Goal: Book appointment/travel/reservation

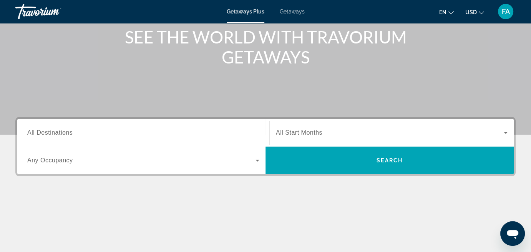
scroll to position [115, 0]
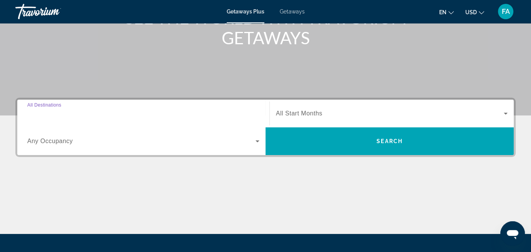
click at [74, 112] on input "Destination All Destinations" at bounding box center [143, 113] width 232 height 9
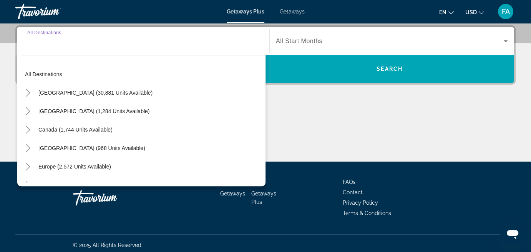
scroll to position [0, 0]
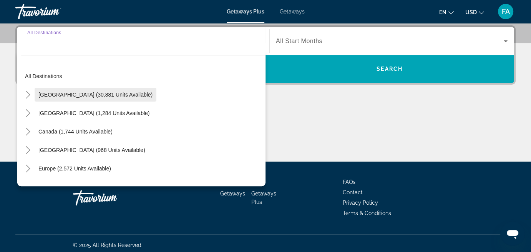
click at [53, 93] on span "[GEOGRAPHIC_DATA] (30,881 units available)" at bounding box center [95, 94] width 114 height 6
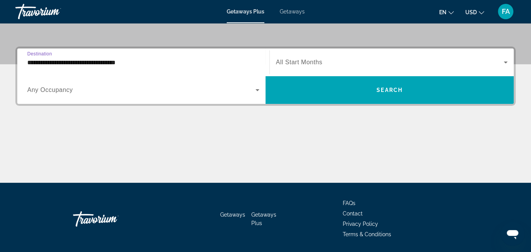
scroll to position [149, 0]
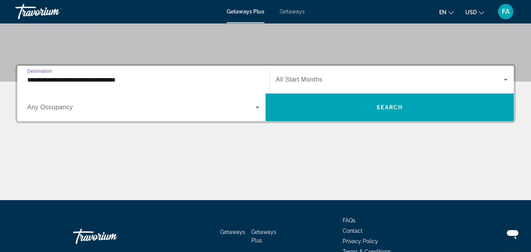
click at [136, 80] on input "**********" at bounding box center [143, 79] width 232 height 9
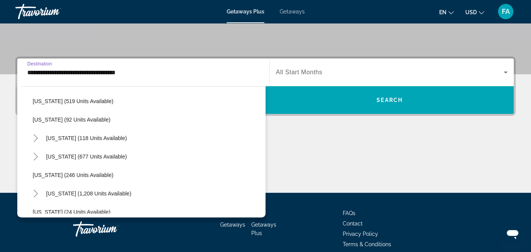
scroll to position [422, 0]
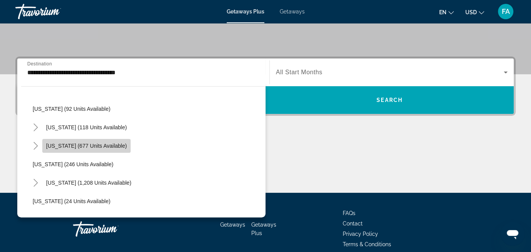
click at [65, 142] on span "[US_STATE] (677 units available)" at bounding box center [86, 145] width 81 height 6
type input "**********"
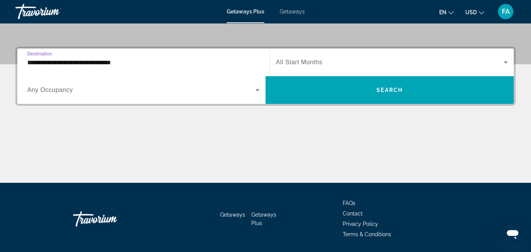
scroll to position [149, 0]
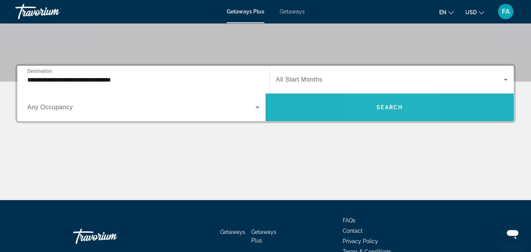
click at [380, 106] on span "Search" at bounding box center [389, 107] width 26 height 6
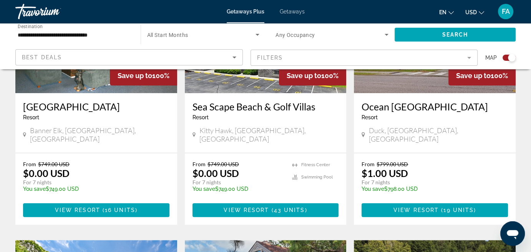
scroll to position [377, 0]
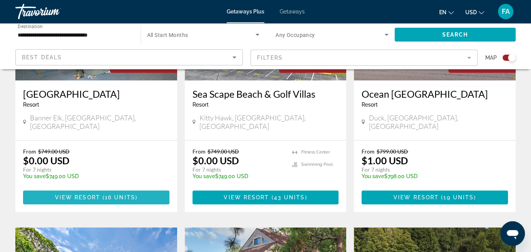
click at [108, 194] on span "16 units" at bounding box center [120, 197] width 30 height 6
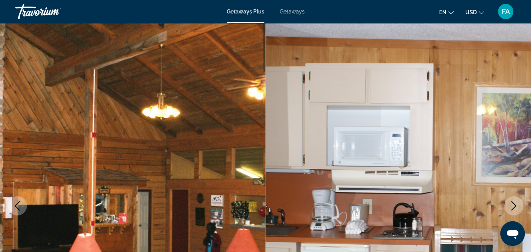
click at [513, 204] on icon "Next image" at bounding box center [513, 205] width 9 height 9
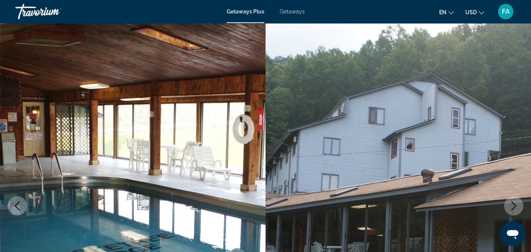
click at [513, 205] on icon "Next image" at bounding box center [513, 205] width 9 height 9
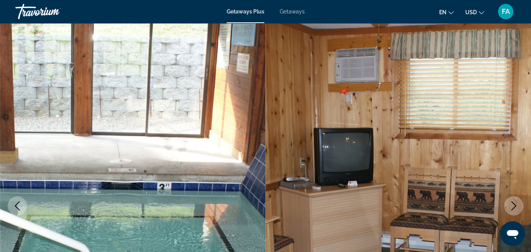
click at [513, 205] on icon "Next image" at bounding box center [513, 205] width 9 height 9
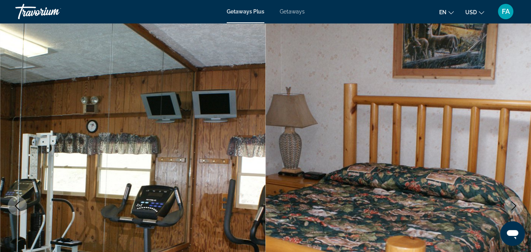
click at [513, 205] on icon "Next image" at bounding box center [513, 205] width 9 height 9
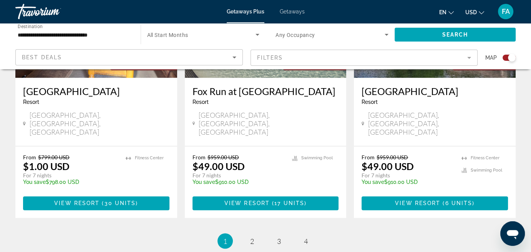
scroll to position [1229, 0]
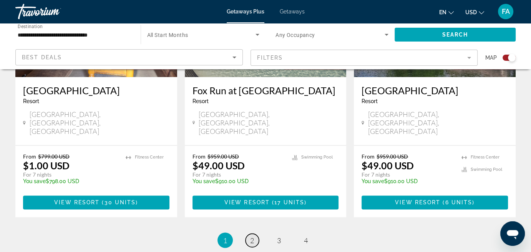
click at [252, 235] on span "2" at bounding box center [252, 239] width 4 height 8
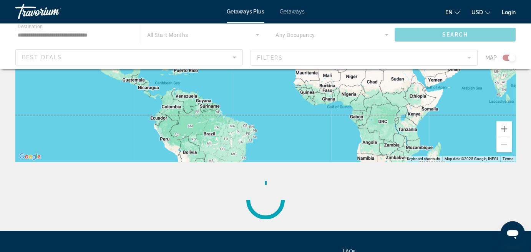
scroll to position [142, 0]
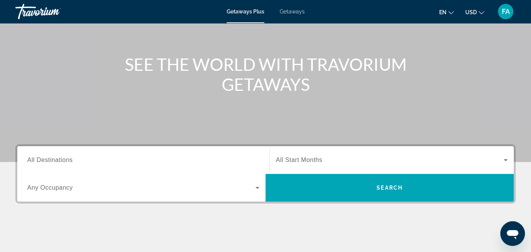
scroll to position [77, 0]
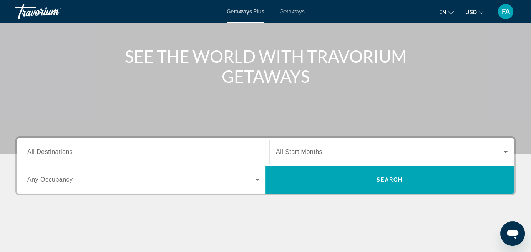
click at [64, 153] on span "All Destinations" at bounding box center [49, 151] width 45 height 7
click at [64, 153] on input "Destination All Destinations" at bounding box center [143, 151] width 232 height 9
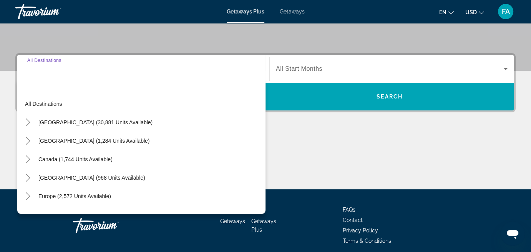
scroll to position [187, 0]
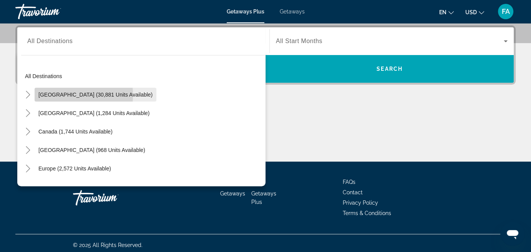
click at [48, 94] on span "[GEOGRAPHIC_DATA] (30,881 units available)" at bounding box center [95, 94] width 114 height 6
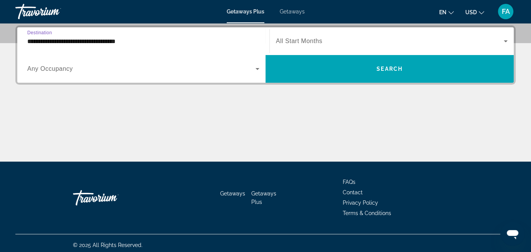
click at [81, 42] on input "**********" at bounding box center [143, 41] width 232 height 9
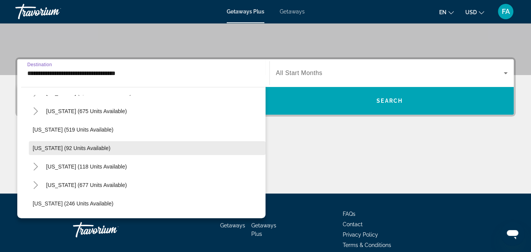
scroll to position [422, 0]
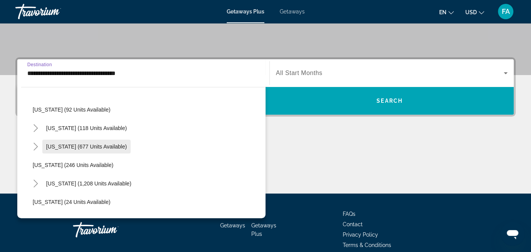
click at [65, 147] on span "[US_STATE] (677 units available)" at bounding box center [86, 146] width 81 height 6
type input "**********"
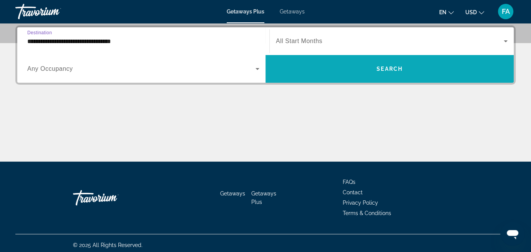
scroll to position [149, 0]
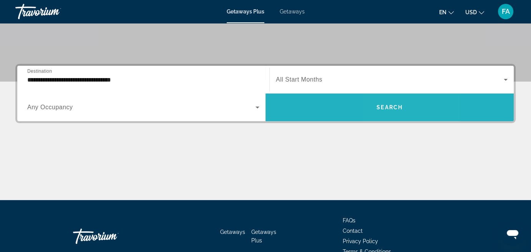
click at [398, 104] on span "Search" at bounding box center [389, 107] width 26 height 6
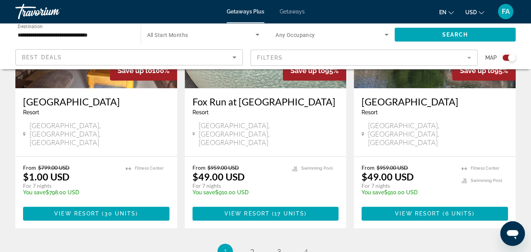
scroll to position [1229, 0]
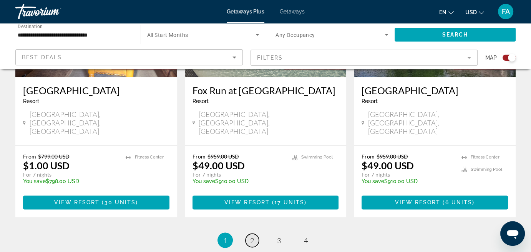
click at [252, 235] on span "2" at bounding box center [252, 239] width 4 height 8
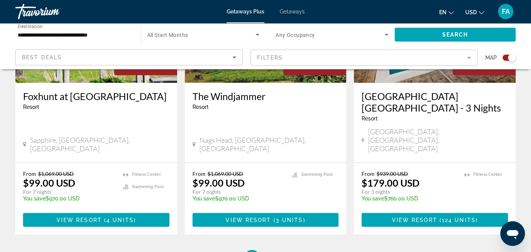
scroll to position [1267, 0]
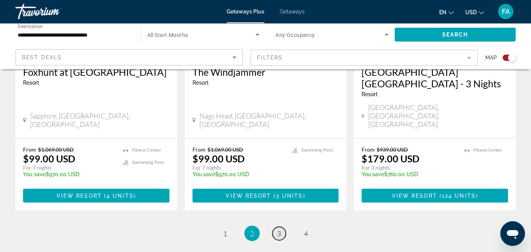
click at [279, 229] on span "3" at bounding box center [279, 233] width 4 height 8
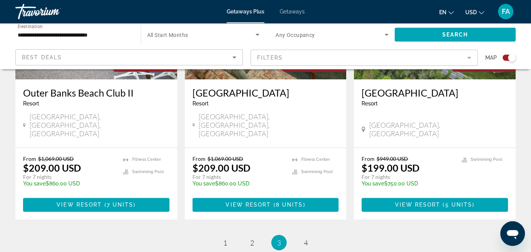
scroll to position [1231, 0]
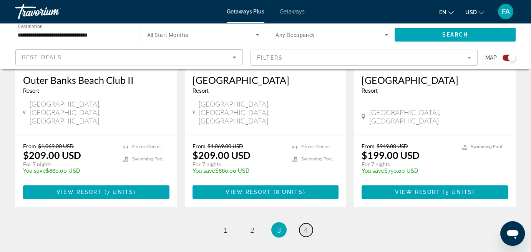
click at [308, 223] on link "page 4" at bounding box center [305, 229] width 13 height 13
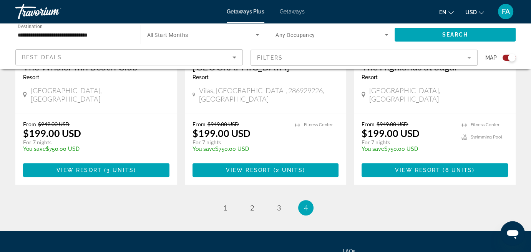
scroll to position [391, 0]
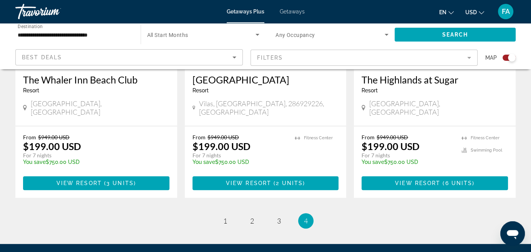
click at [340, 213] on ul "4 / 4 page 1 page 2 page 3 You're on page 4" at bounding box center [265, 220] width 500 height 15
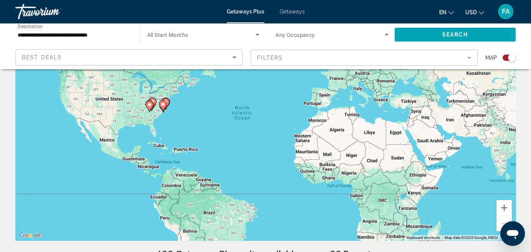
scroll to position [0, 0]
